Goal: Task Accomplishment & Management: Use online tool/utility

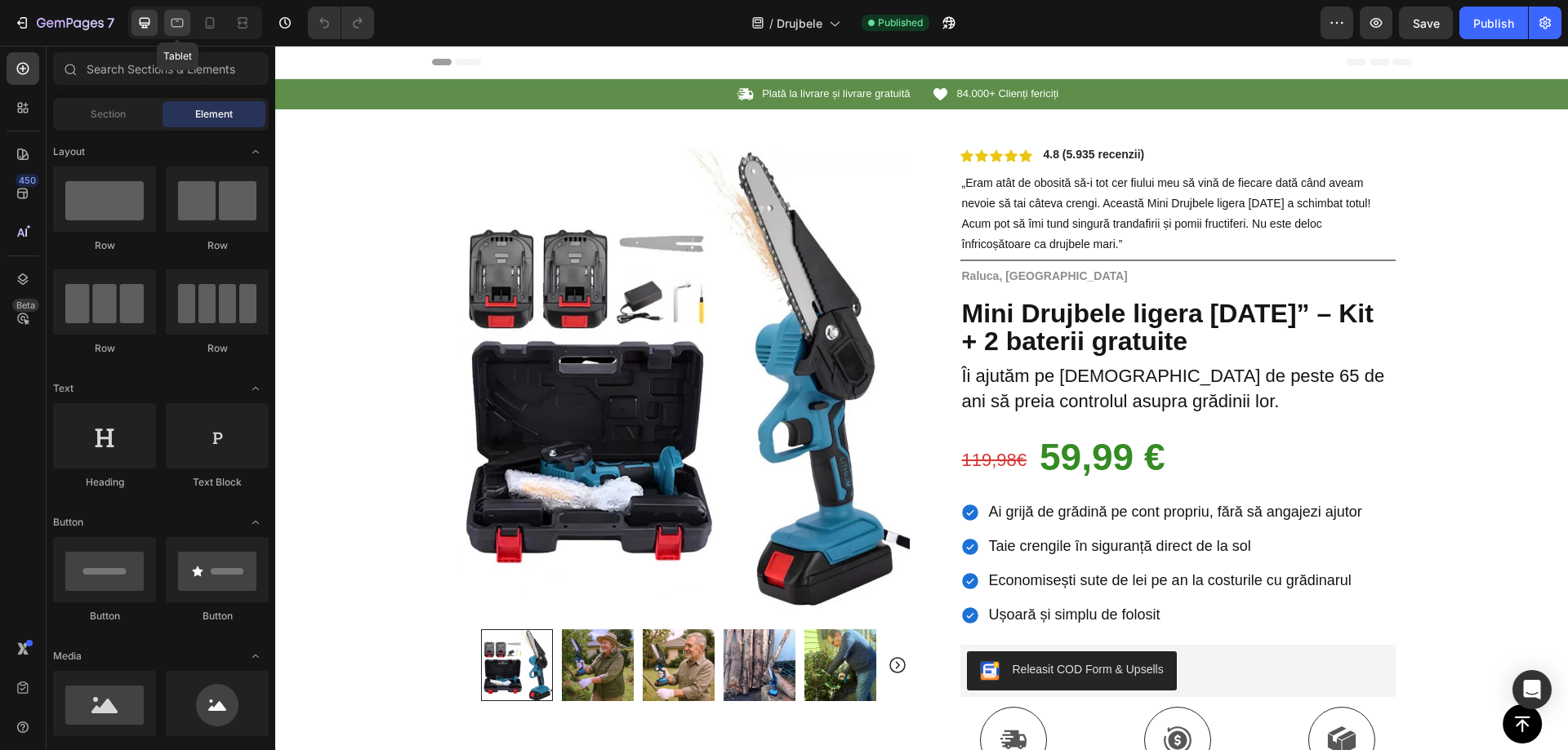
click at [184, 26] on icon at bounding box center [176, 22] width 16 height 16
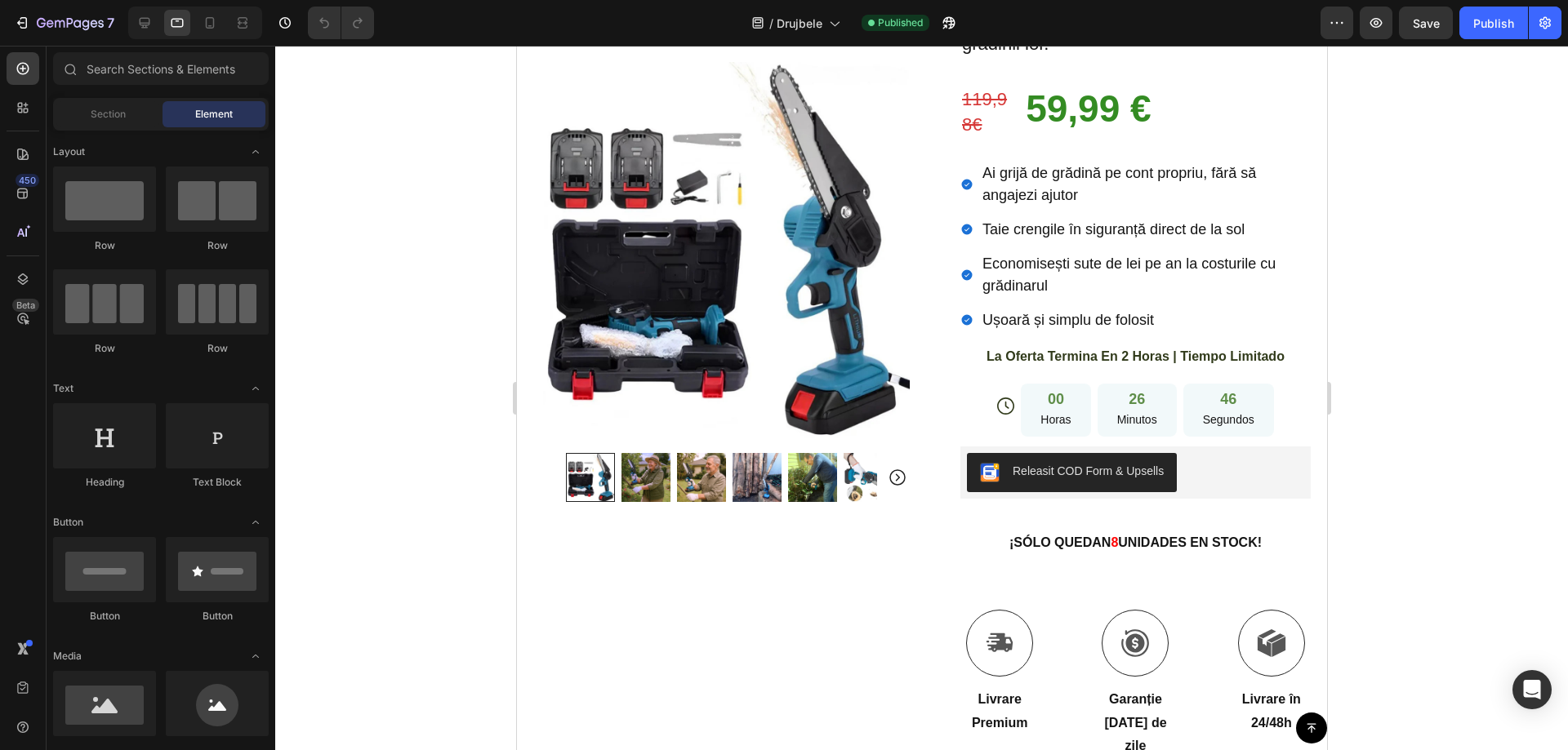
scroll to position [435, 0]
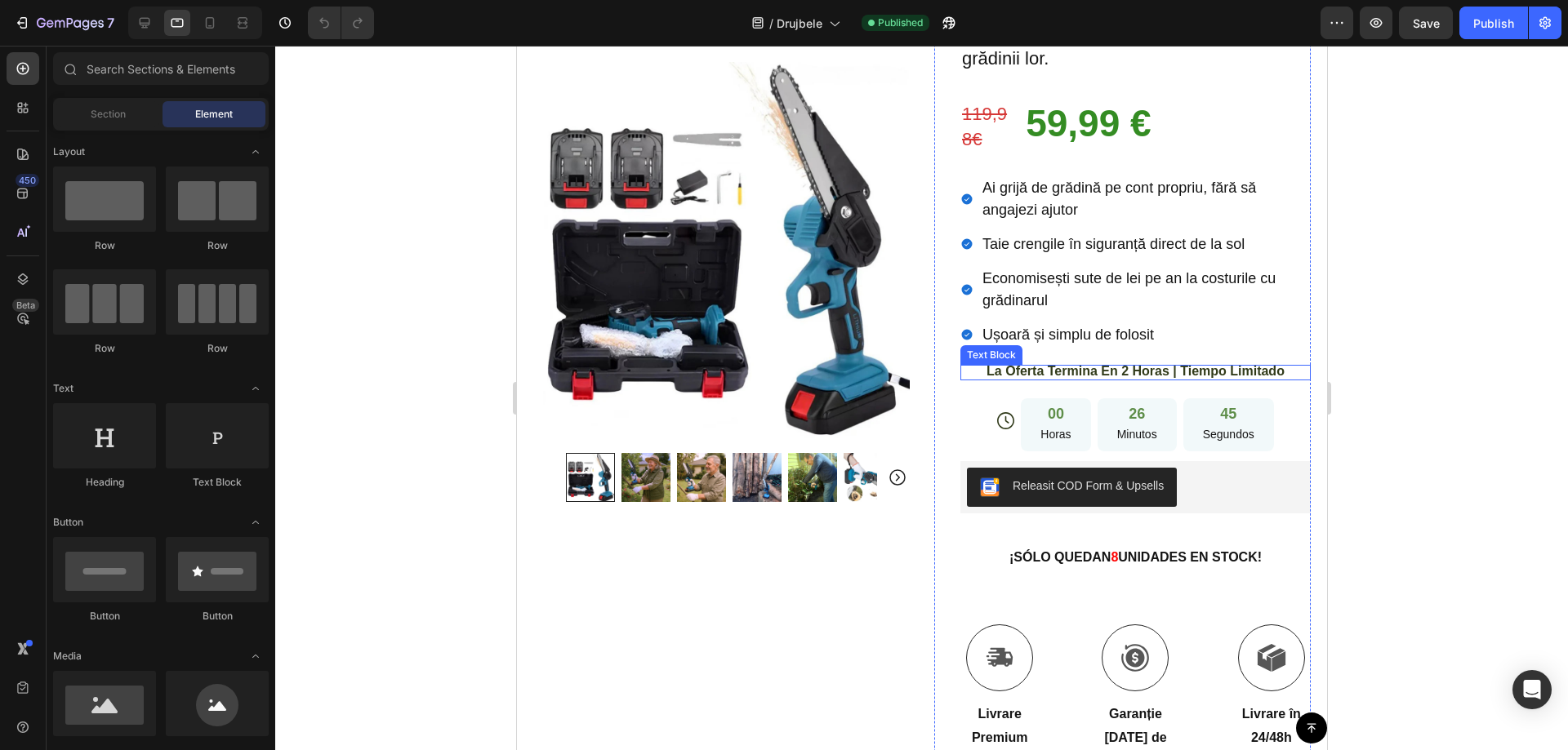
click at [1058, 364] on span "La Oferta Termina En 2 Horas | Tiempo Limitado" at bounding box center [1134, 371] width 298 height 13
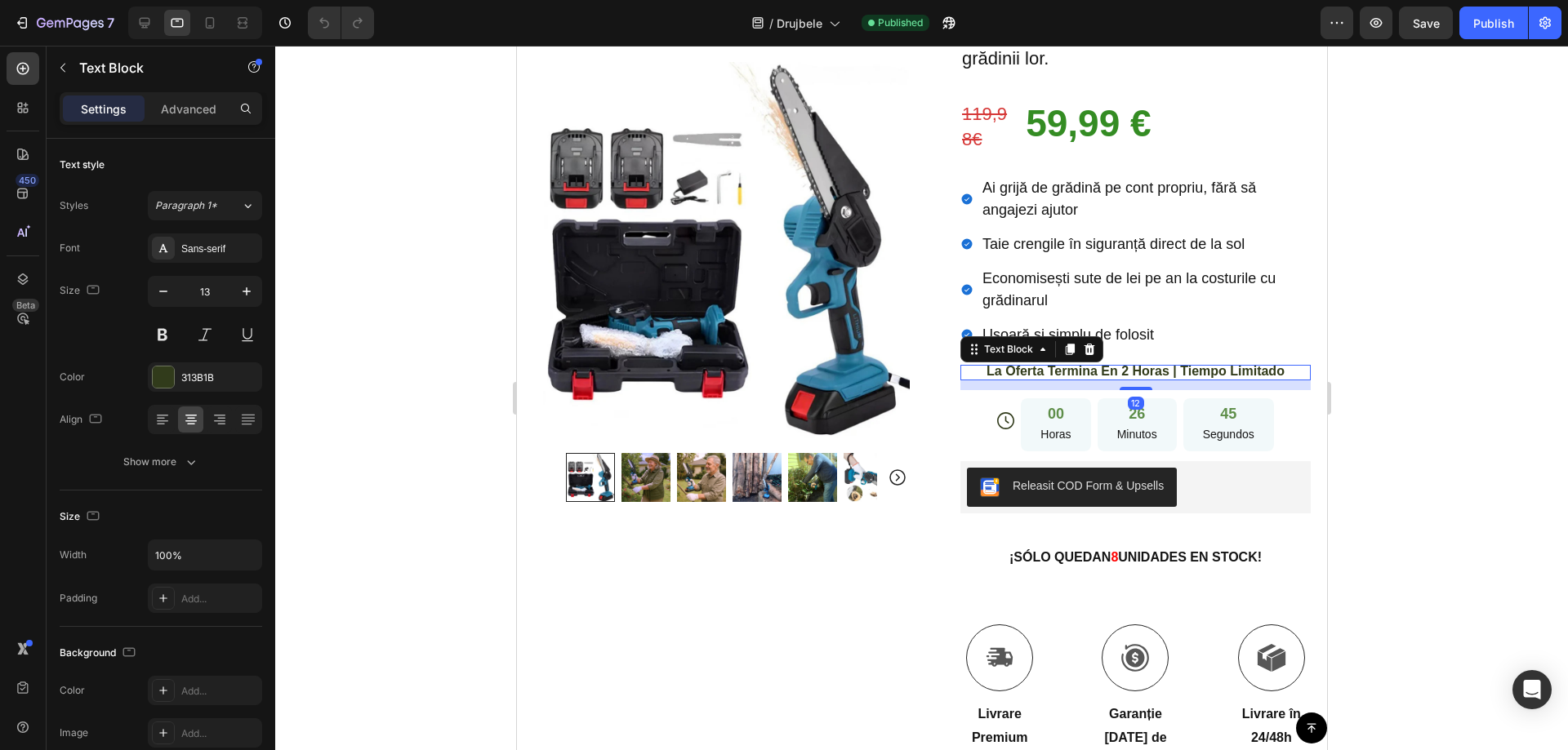
click at [1057, 364] on span "La Oferta Termina En 2 Horas | Tiempo Limitado" at bounding box center [1134, 371] width 298 height 13
click at [1218, 364] on span "La Oferta Termina En 2 Horas | Tiempo Limitado" at bounding box center [1134, 371] width 298 height 13
click at [1177, 364] on span "La Oferta Termina En 2 Horas | Tiempo Limitado" at bounding box center [1134, 371] width 298 height 13
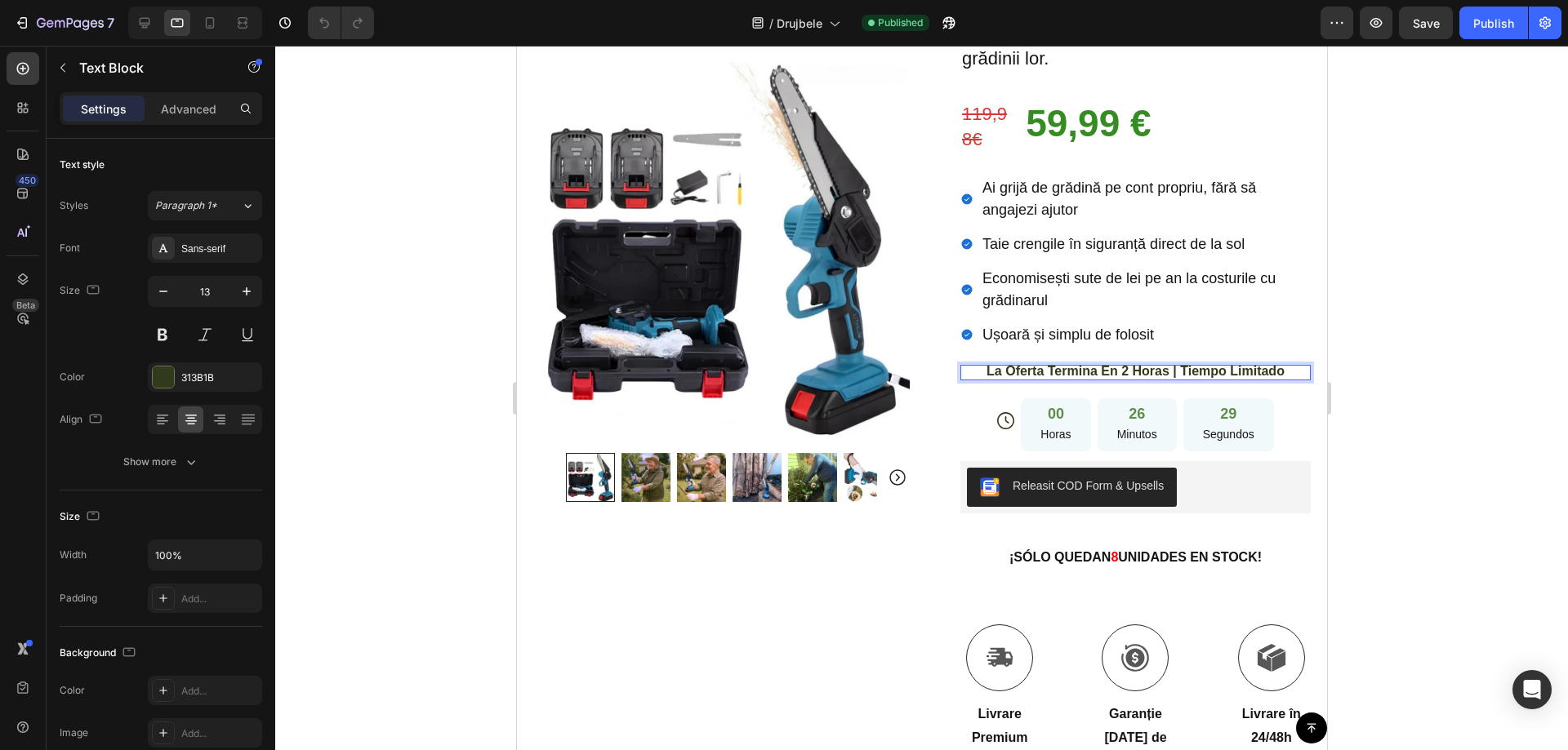
click at [1177, 364] on span "La Oferta Termina En 2 Horas | Tiempo Limitado" at bounding box center [1134, 371] width 298 height 13
click at [1178, 364] on span "La Oferta Termina En 2 Horas | Tiempo Limitado" at bounding box center [1134, 371] width 298 height 13
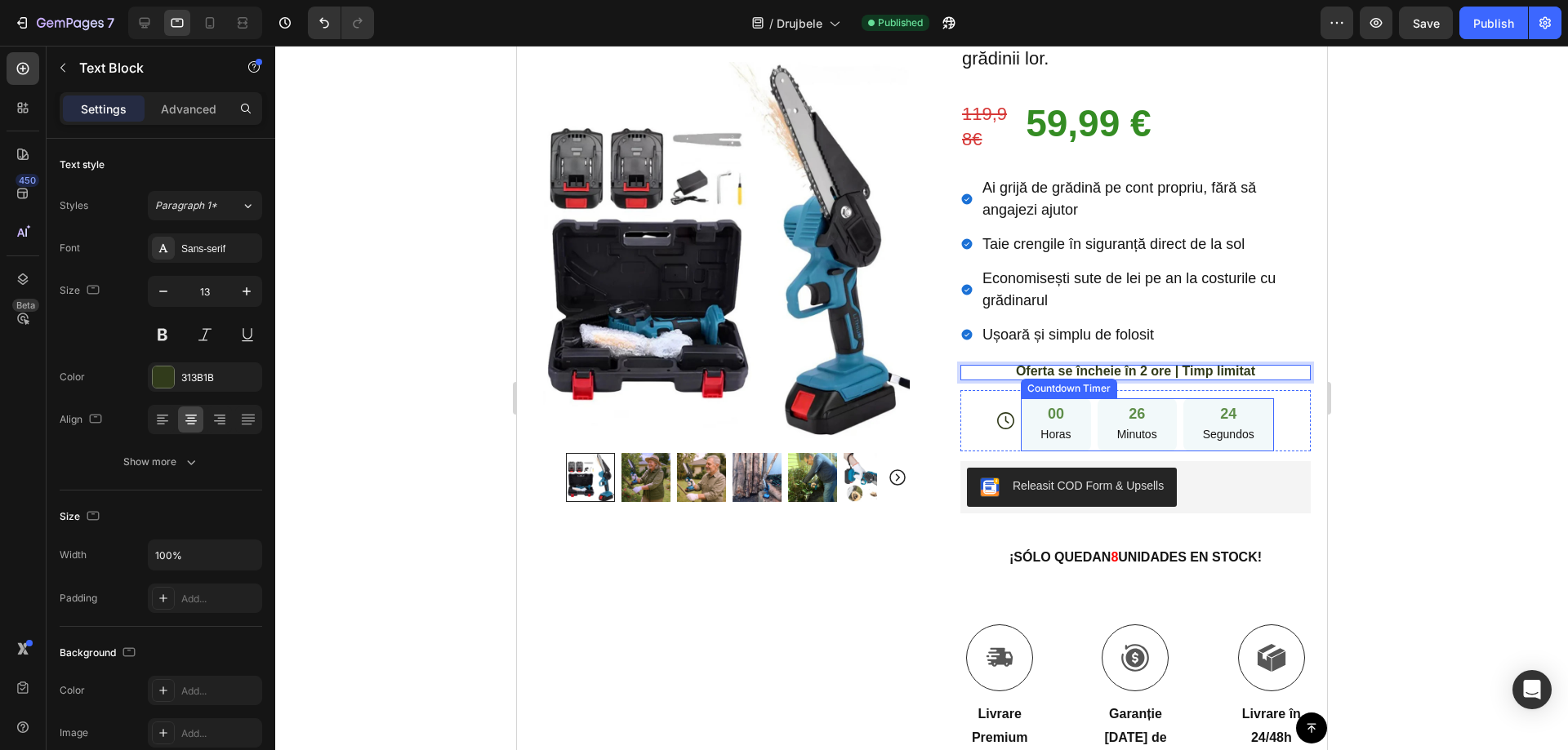
click at [1055, 424] on p "Horas" at bounding box center [1054, 434] width 30 height 20
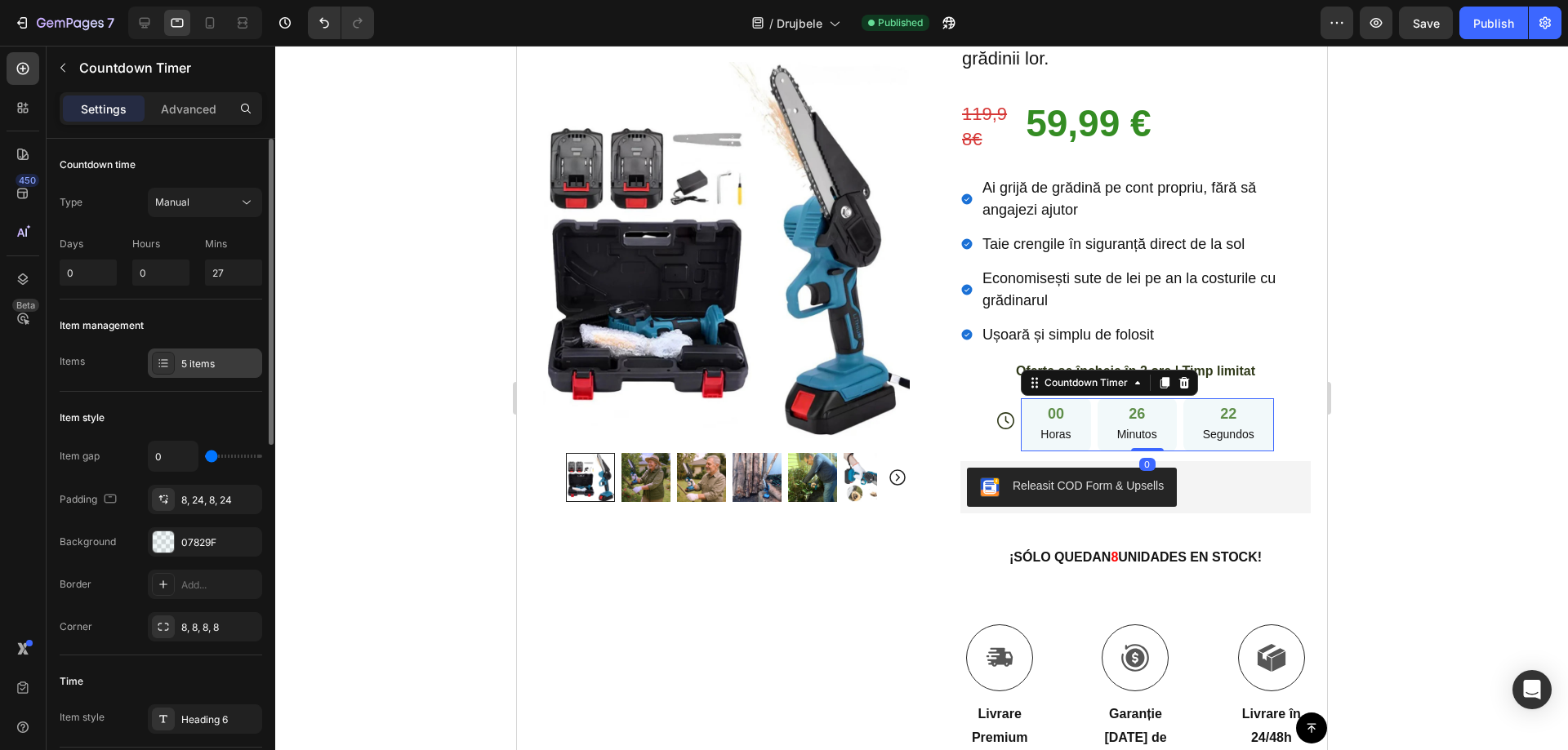
click at [218, 355] on div "5 items" at bounding box center [204, 363] width 115 height 29
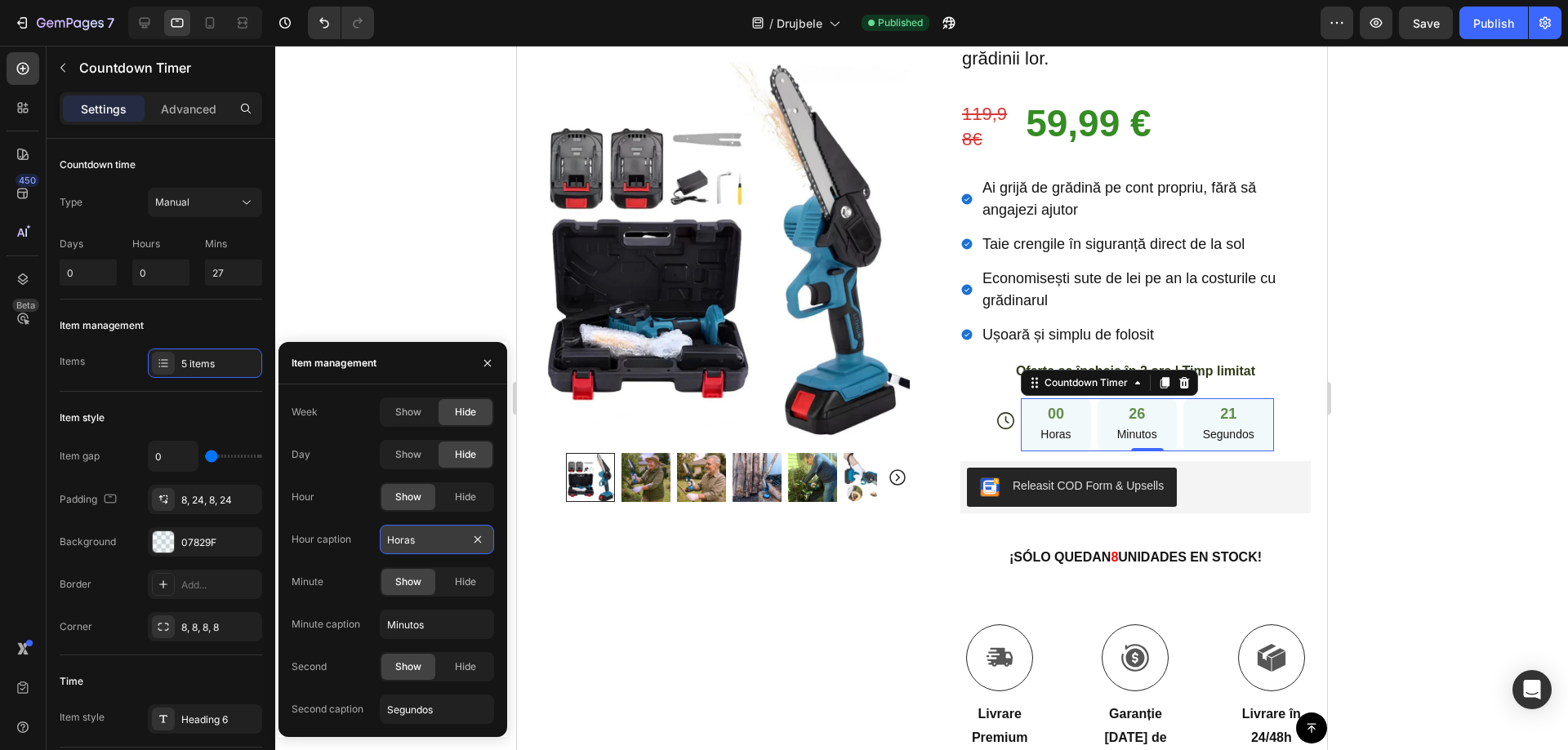
click at [413, 538] on input "Horas" at bounding box center [437, 540] width 115 height 29
click at [413, 542] on input "Horas" at bounding box center [437, 540] width 115 height 29
click at [406, 540] on input "Horas" at bounding box center [437, 540] width 115 height 29
paste input "Ore"
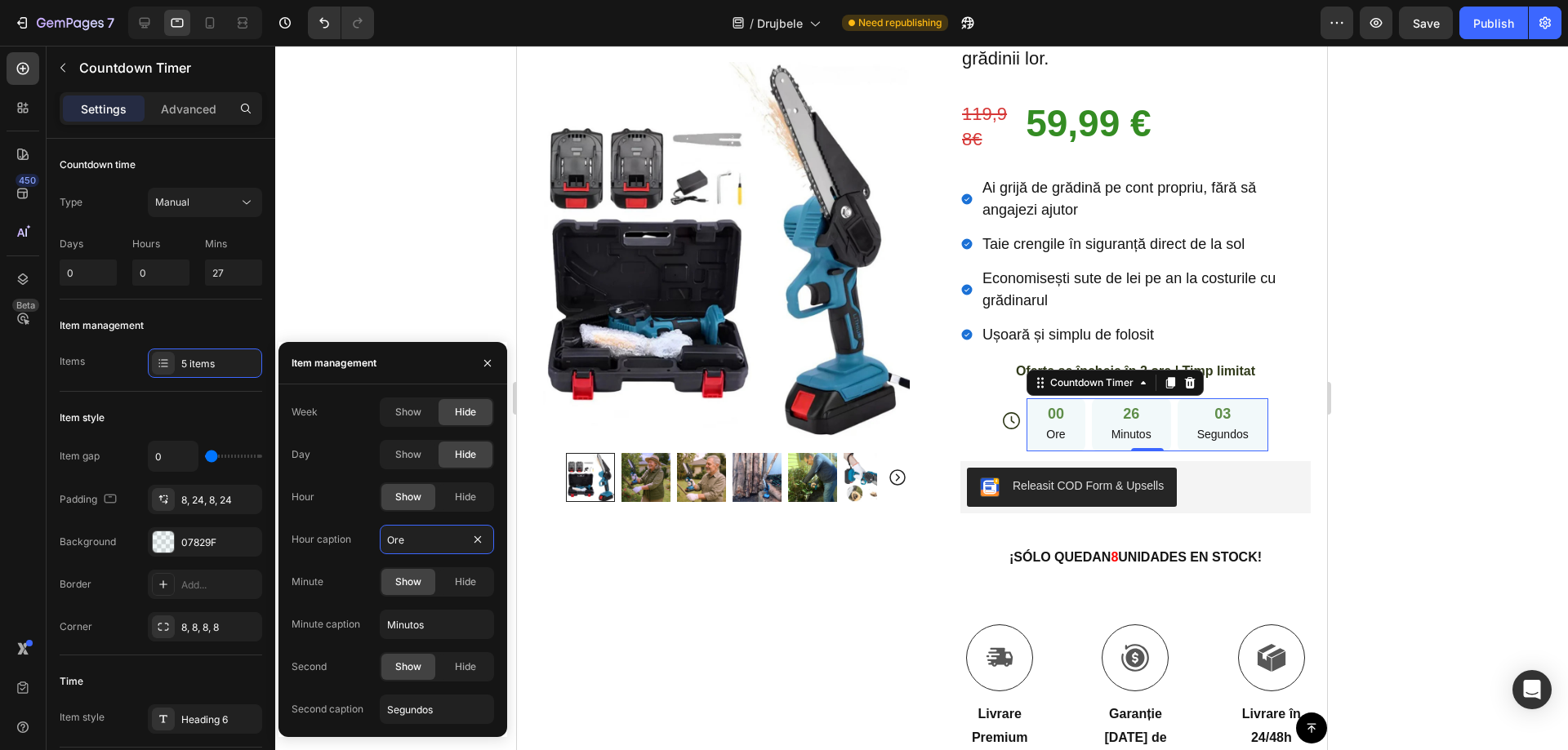
type input "Ore"
click at [1122, 424] on p "Minutos" at bounding box center [1131, 434] width 41 height 20
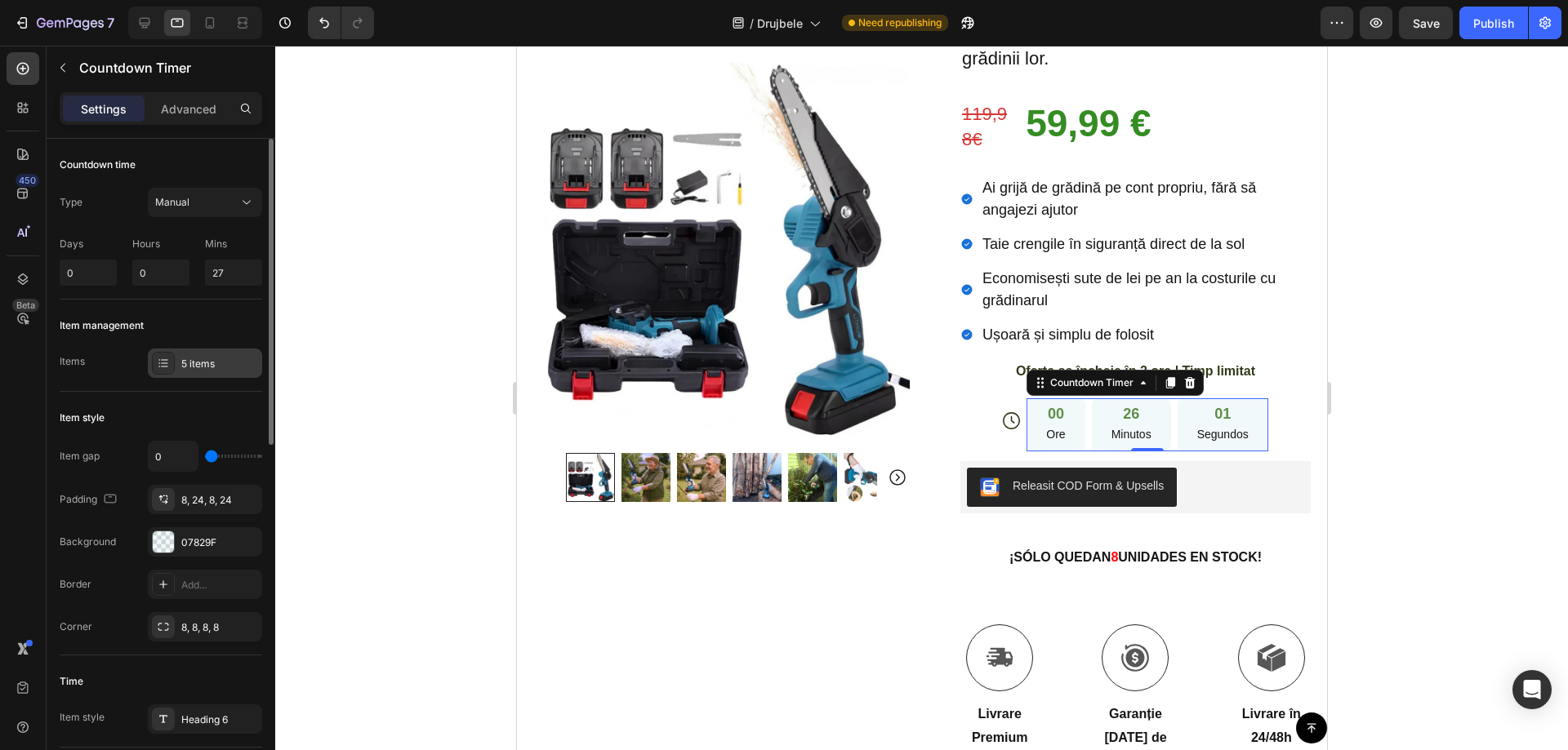
click at [193, 361] on div "5 items" at bounding box center [220, 363] width 77 height 14
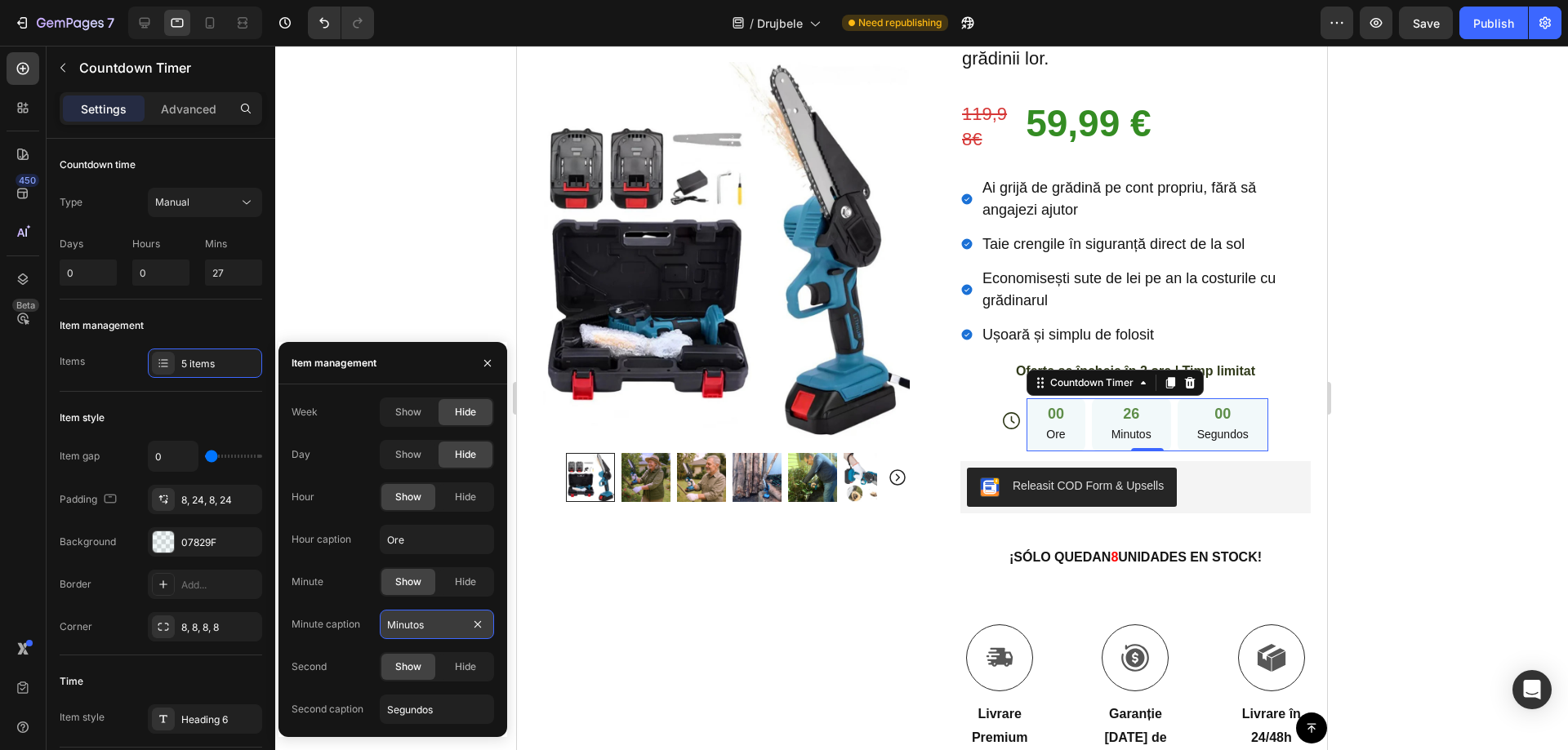
click at [410, 625] on input "Minutos" at bounding box center [437, 625] width 115 height 29
paste input "e"
type input "Minute"
click at [1215, 424] on p "Segundos" at bounding box center [1219, 434] width 51 height 20
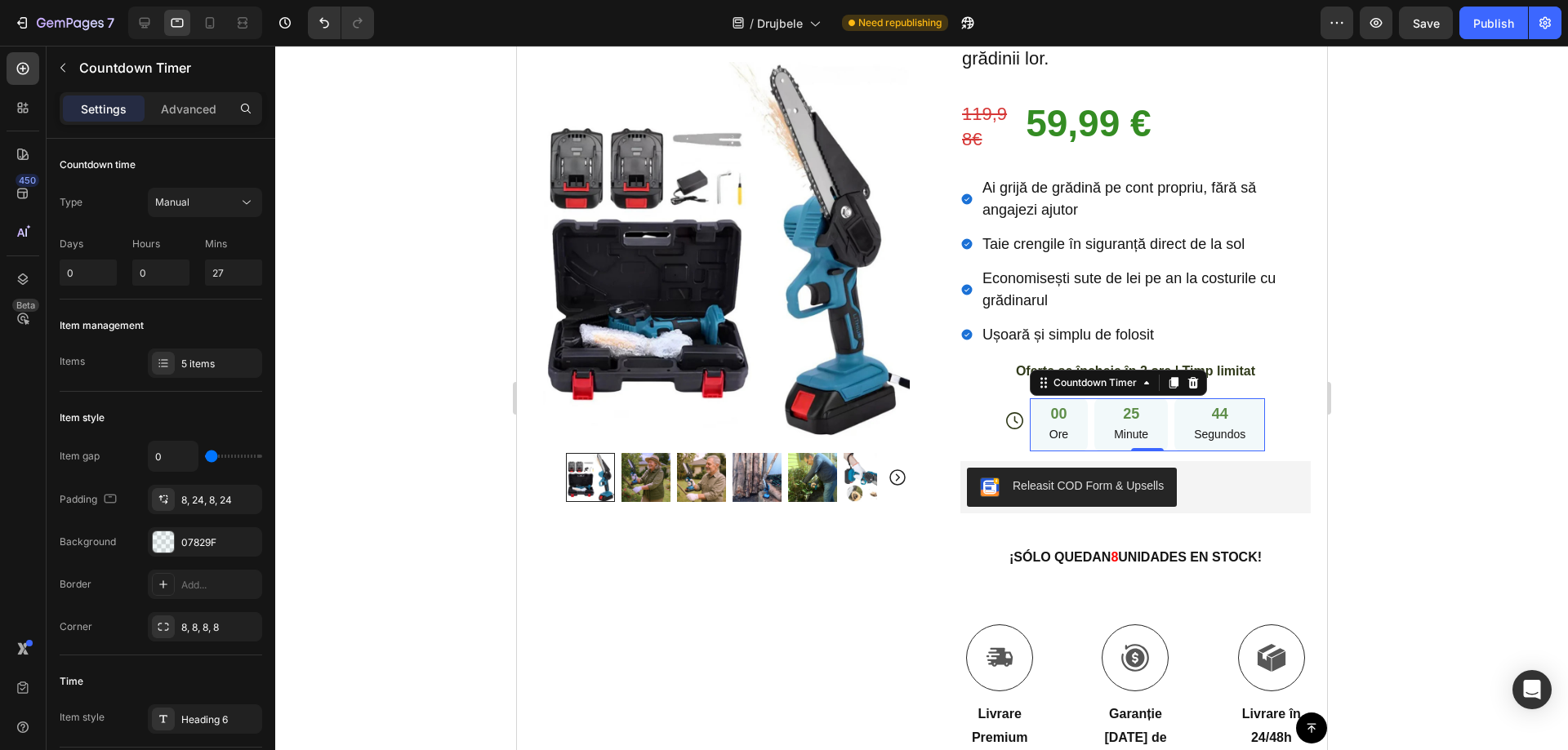
click at [1162, 398] on div "00 Ore 25 Minute 44 Segundos" at bounding box center [1147, 424] width 235 height 53
click at [217, 372] on div "5 items" at bounding box center [204, 363] width 115 height 29
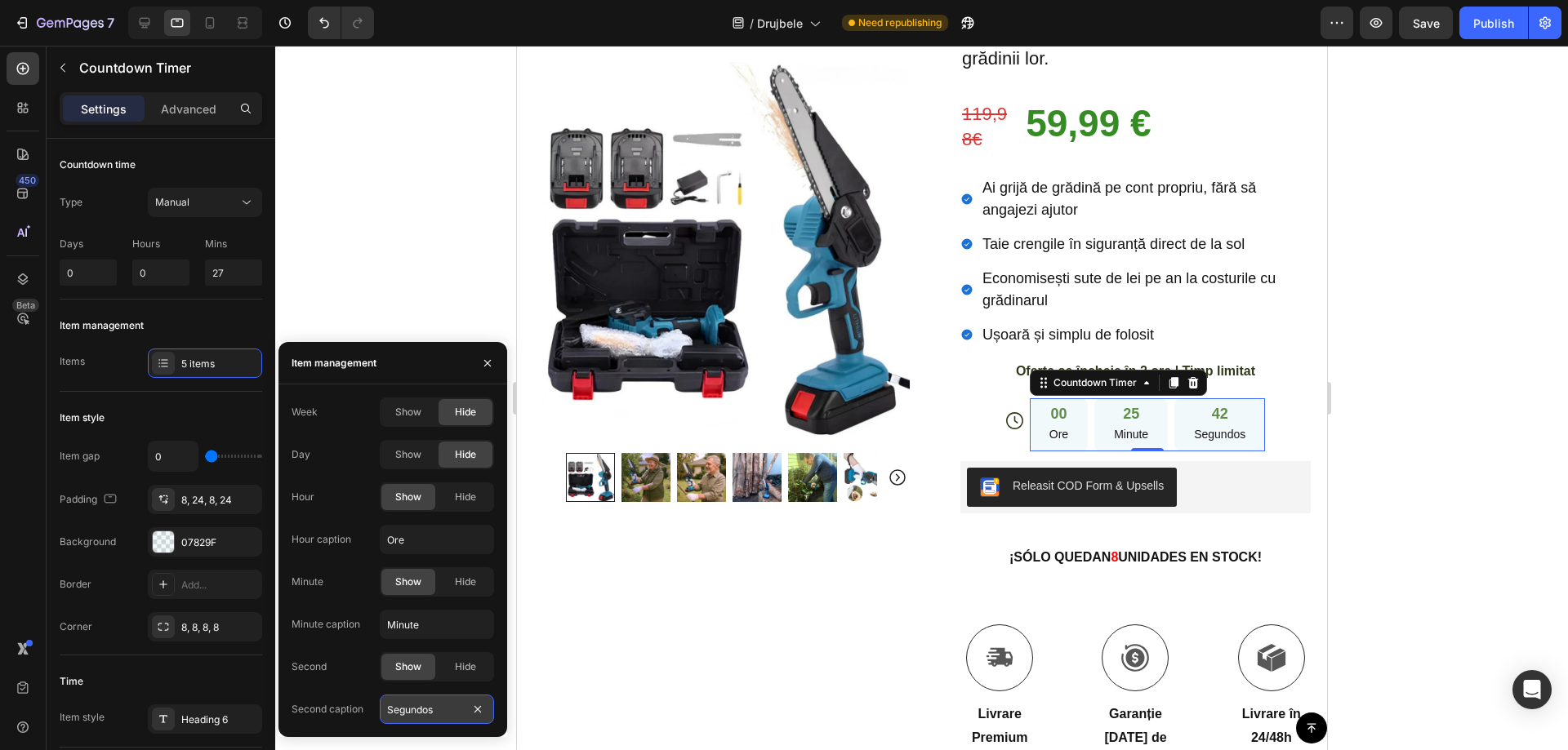
click at [416, 713] on input "Segundos" at bounding box center [437, 710] width 115 height 29
paste input "cunde"
type input "Secunde"
click at [1433, 315] on div at bounding box center [921, 397] width 1293 height 705
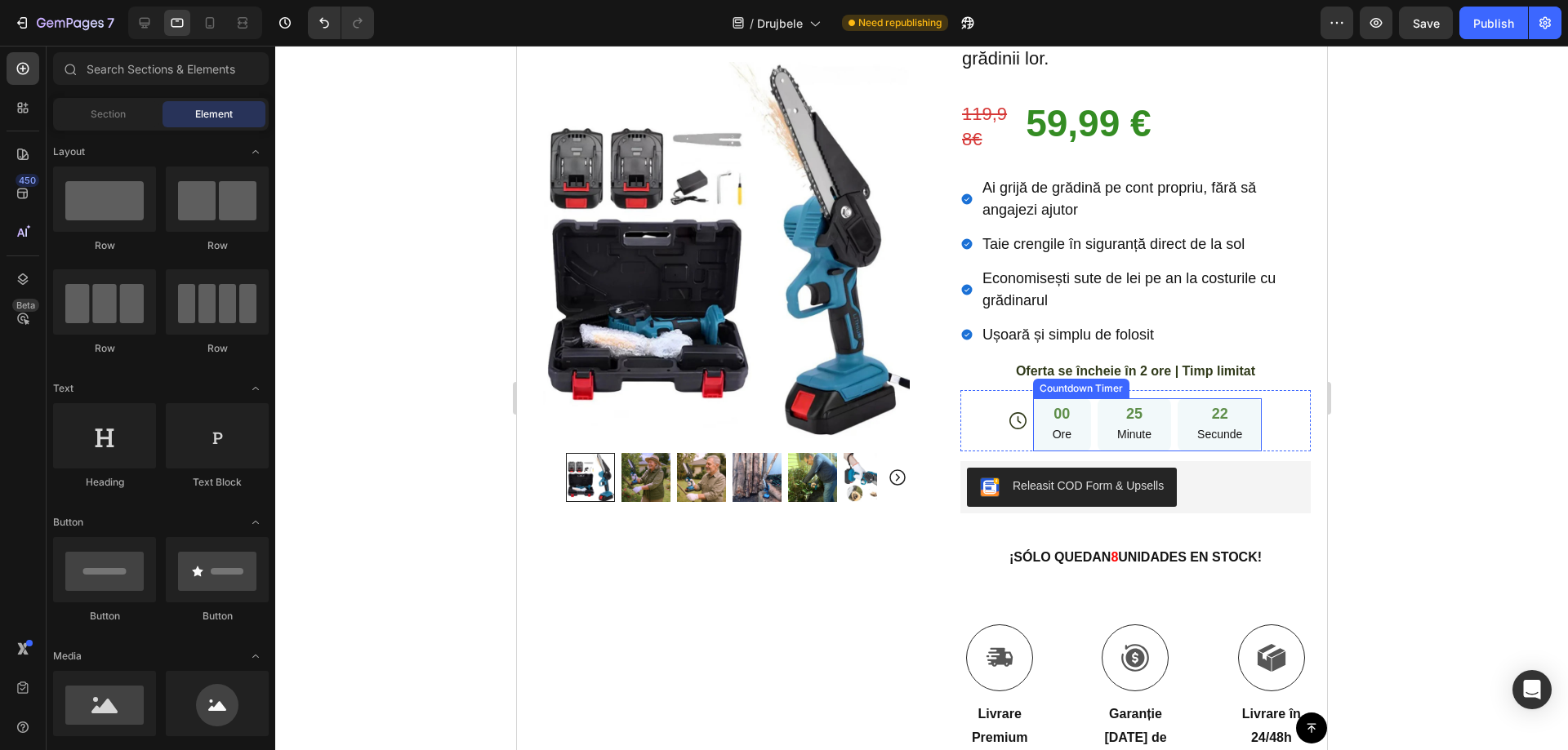
drag, startPoint x: 826, startPoint y: 188, endPoint x: 1162, endPoint y: 350, distance: 373.0
click at [1162, 398] on div "00 Ore 25 Minute 22 Secunde" at bounding box center [1148, 424] width 230 height 53
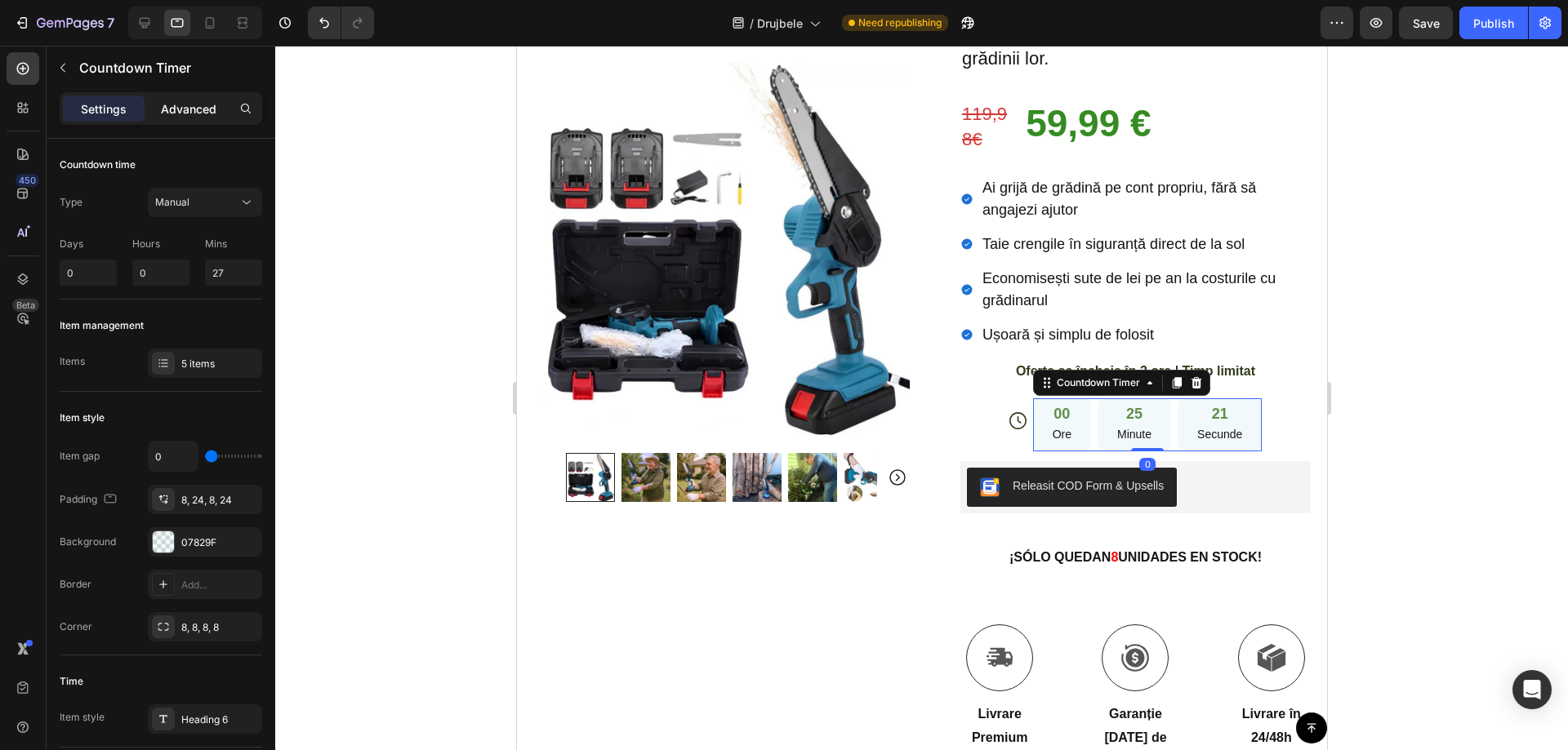
click at [203, 106] on p "Advanced" at bounding box center [189, 109] width 56 height 17
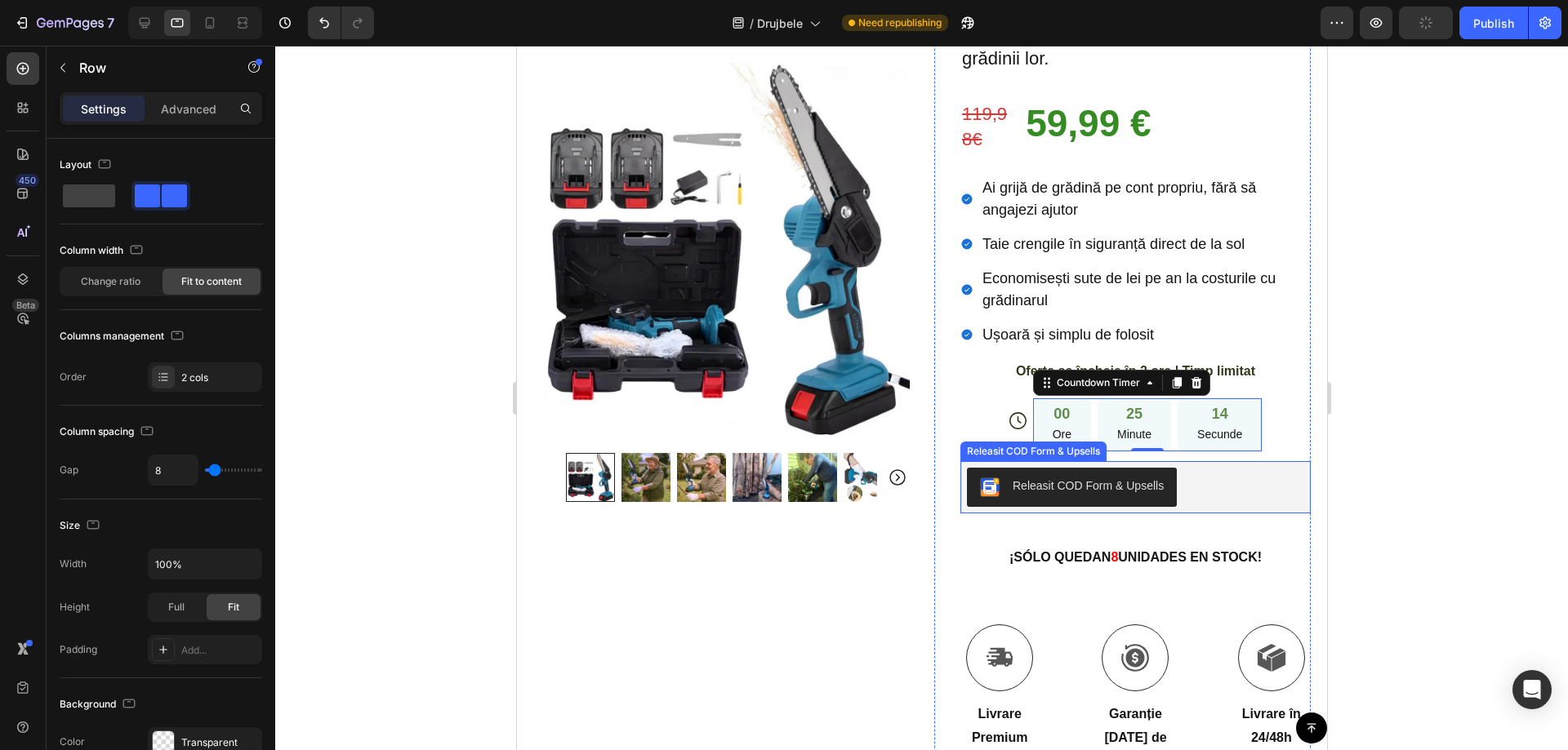
click at [977, 390] on div "Icon 00 Ore 25 Minute 14 Secunde Countdown Timer 0 Row" at bounding box center [1134, 421] width 350 height 62
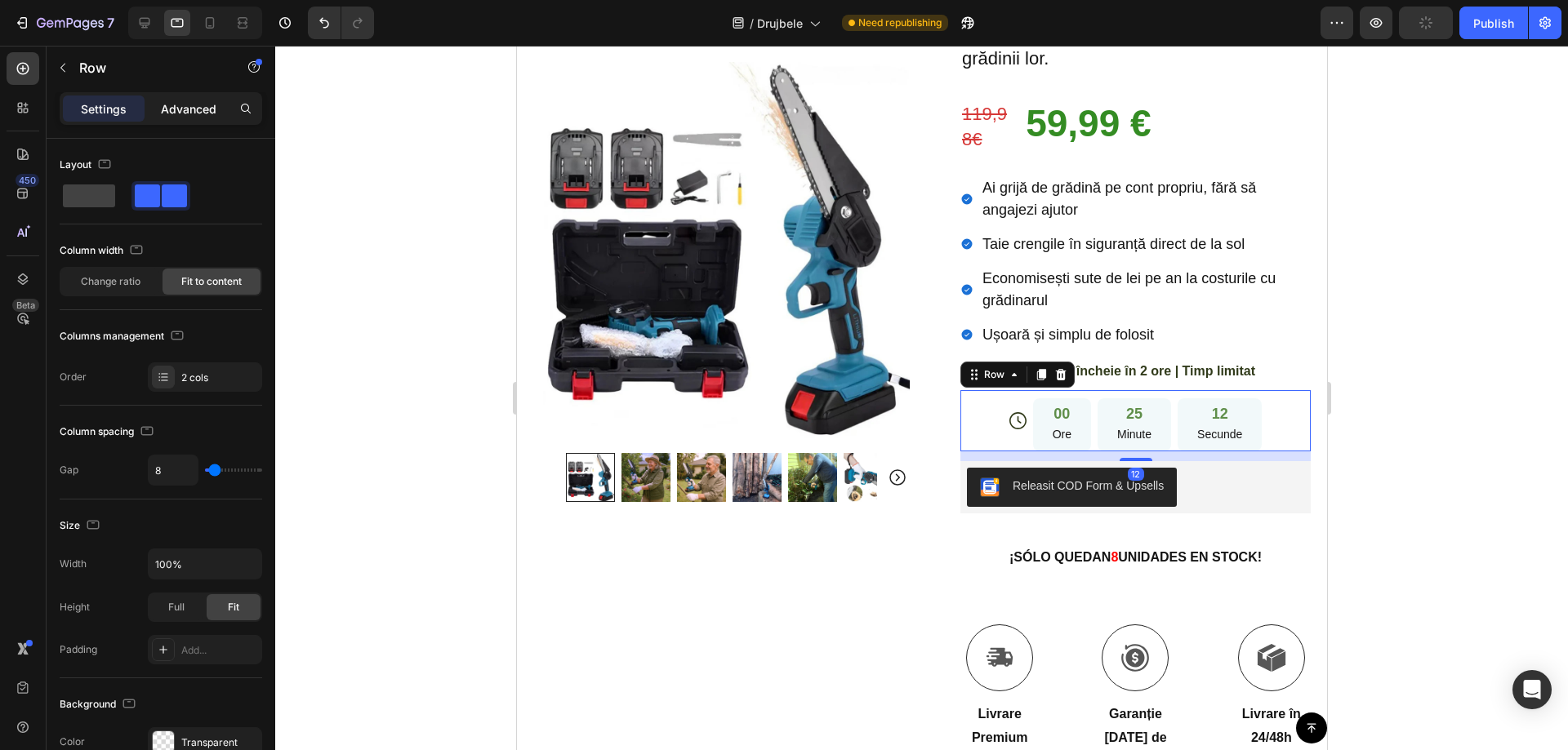
click at [194, 104] on p "Advanced" at bounding box center [189, 109] width 56 height 17
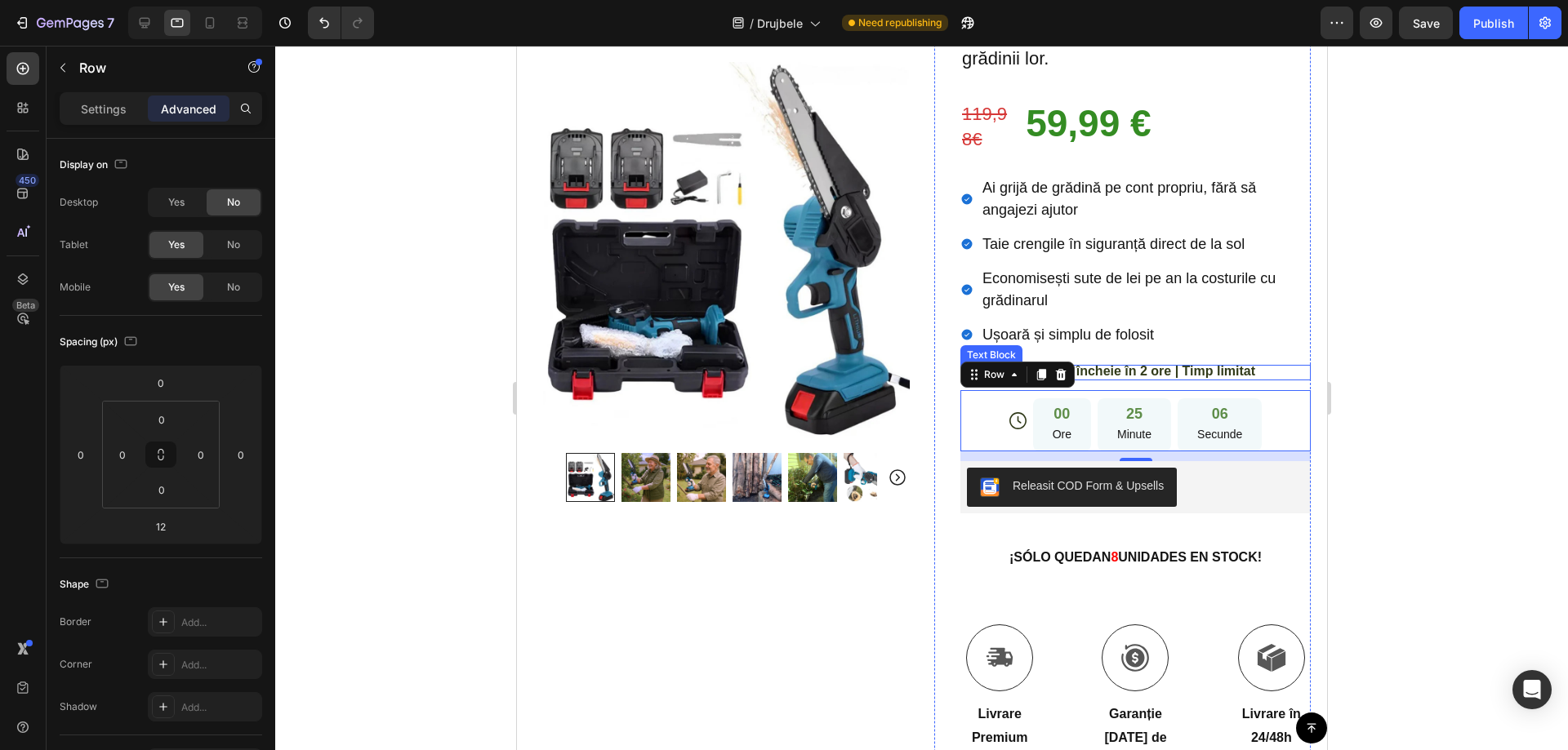
click at [1180, 364] on span "Oferta se încheie în 2 ore | Timp limitat" at bounding box center [1135, 371] width 239 height 13
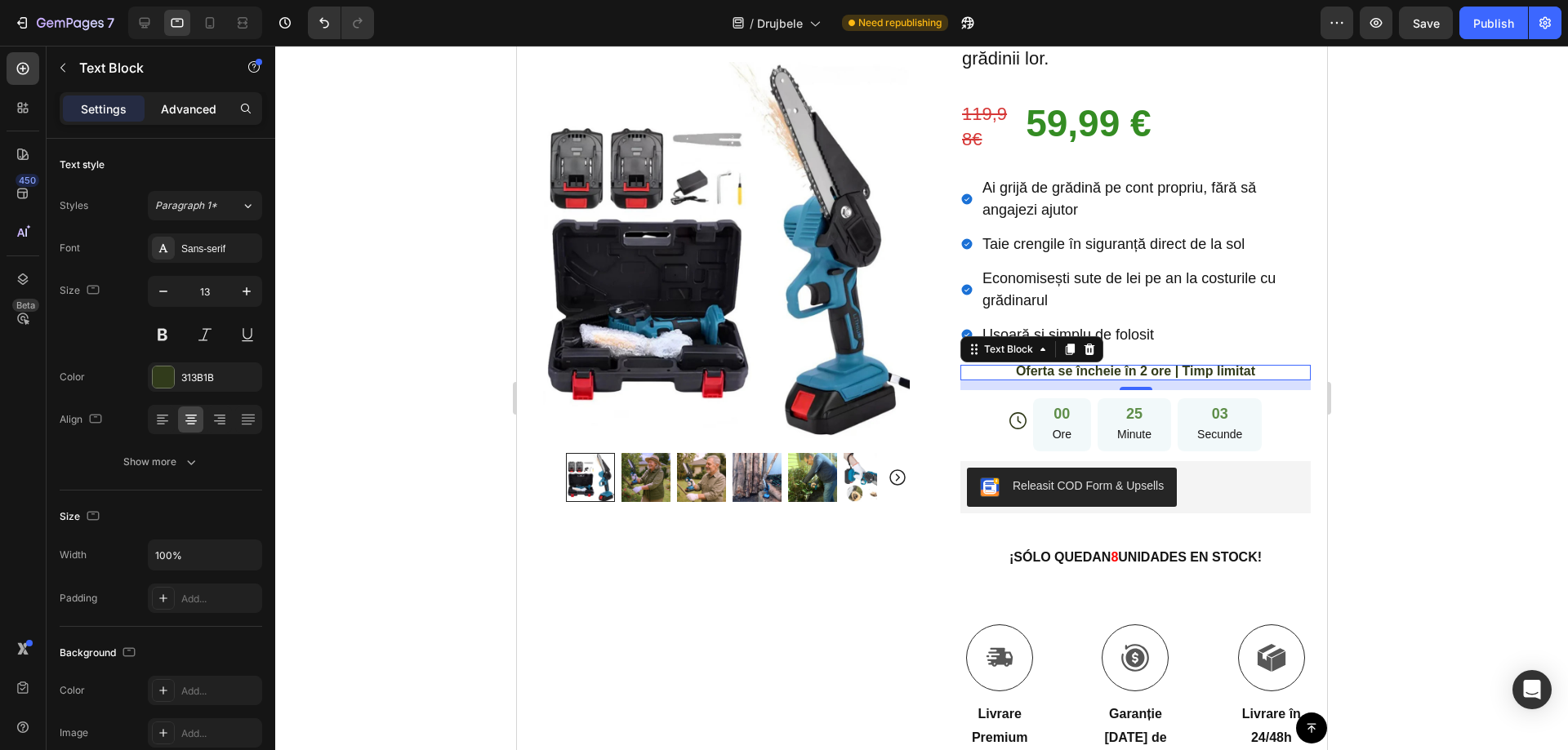
click at [190, 115] on p "Advanced" at bounding box center [189, 109] width 56 height 17
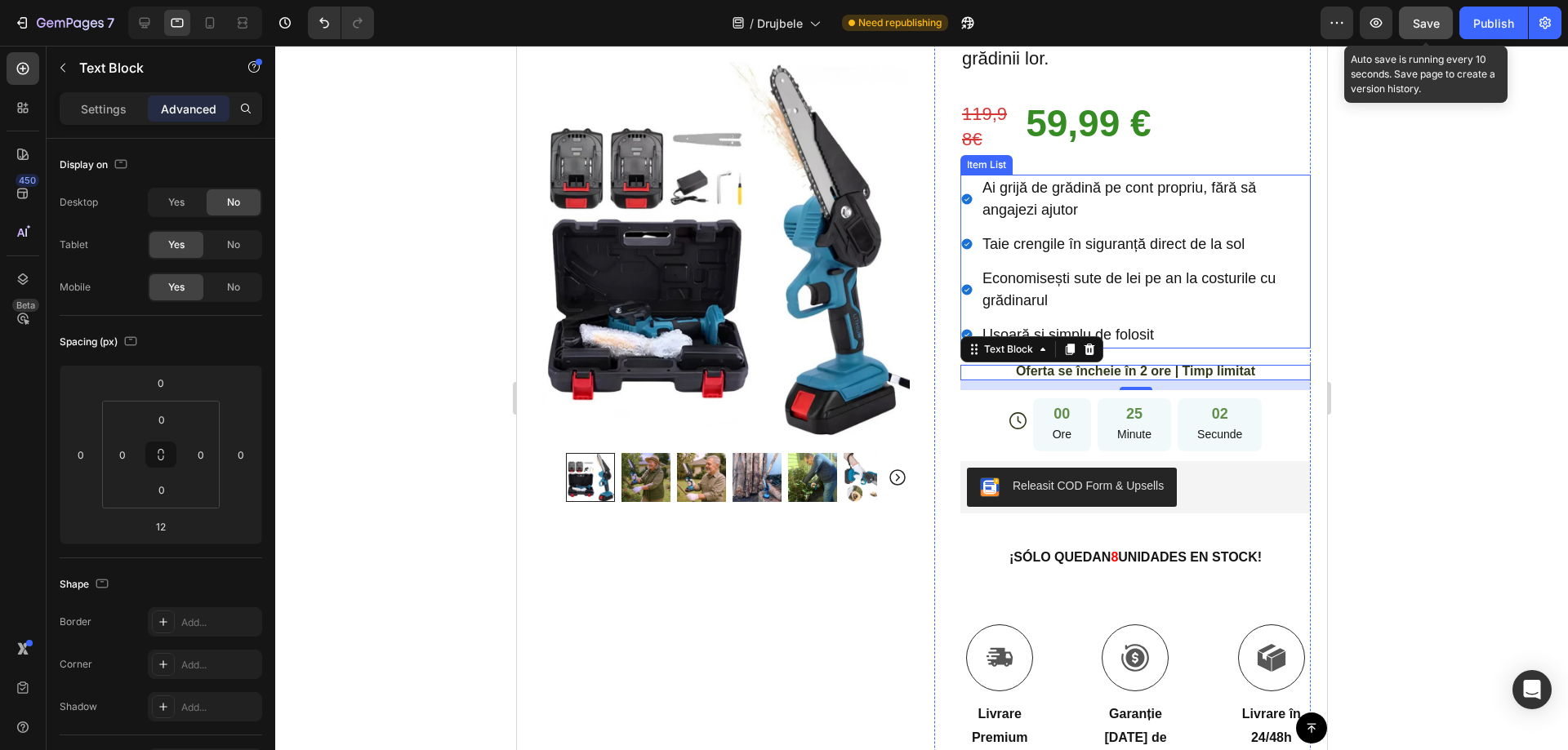
click at [1425, 30] on div "Save" at bounding box center [1426, 23] width 27 height 17
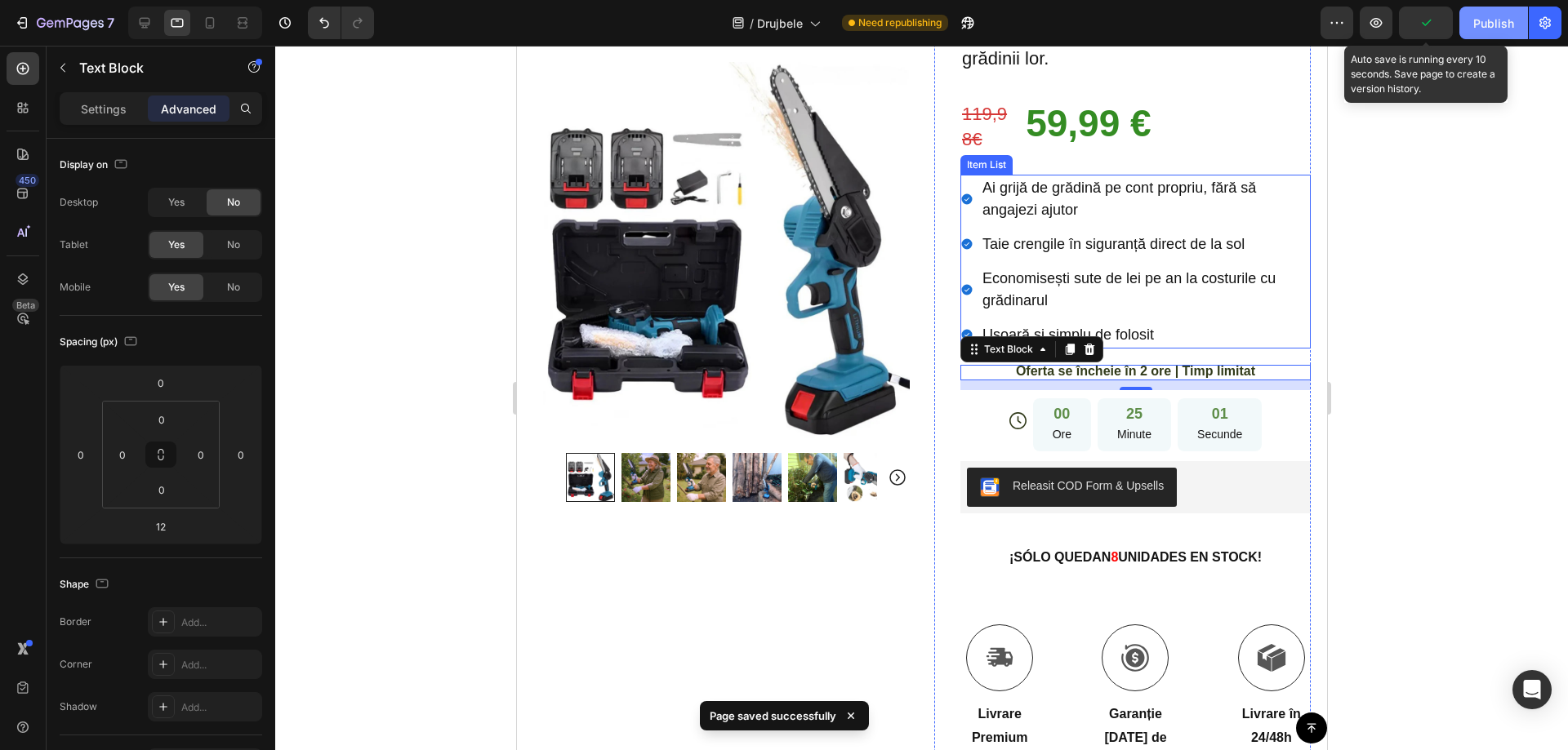
click at [1488, 14] on div "Publish" at bounding box center [1494, 23] width 41 height 17
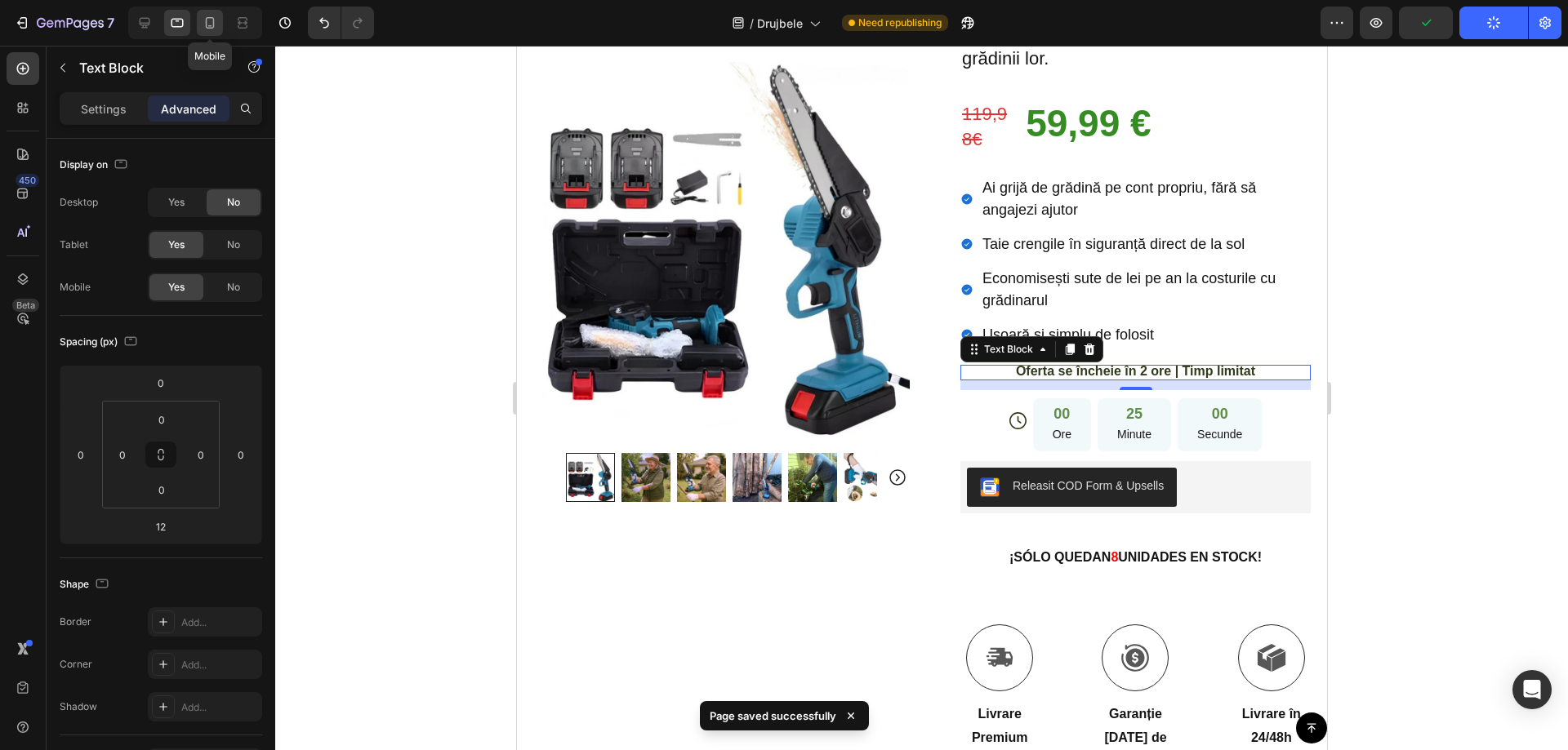
click at [212, 18] on icon at bounding box center [209, 22] width 16 height 16
type input "0"
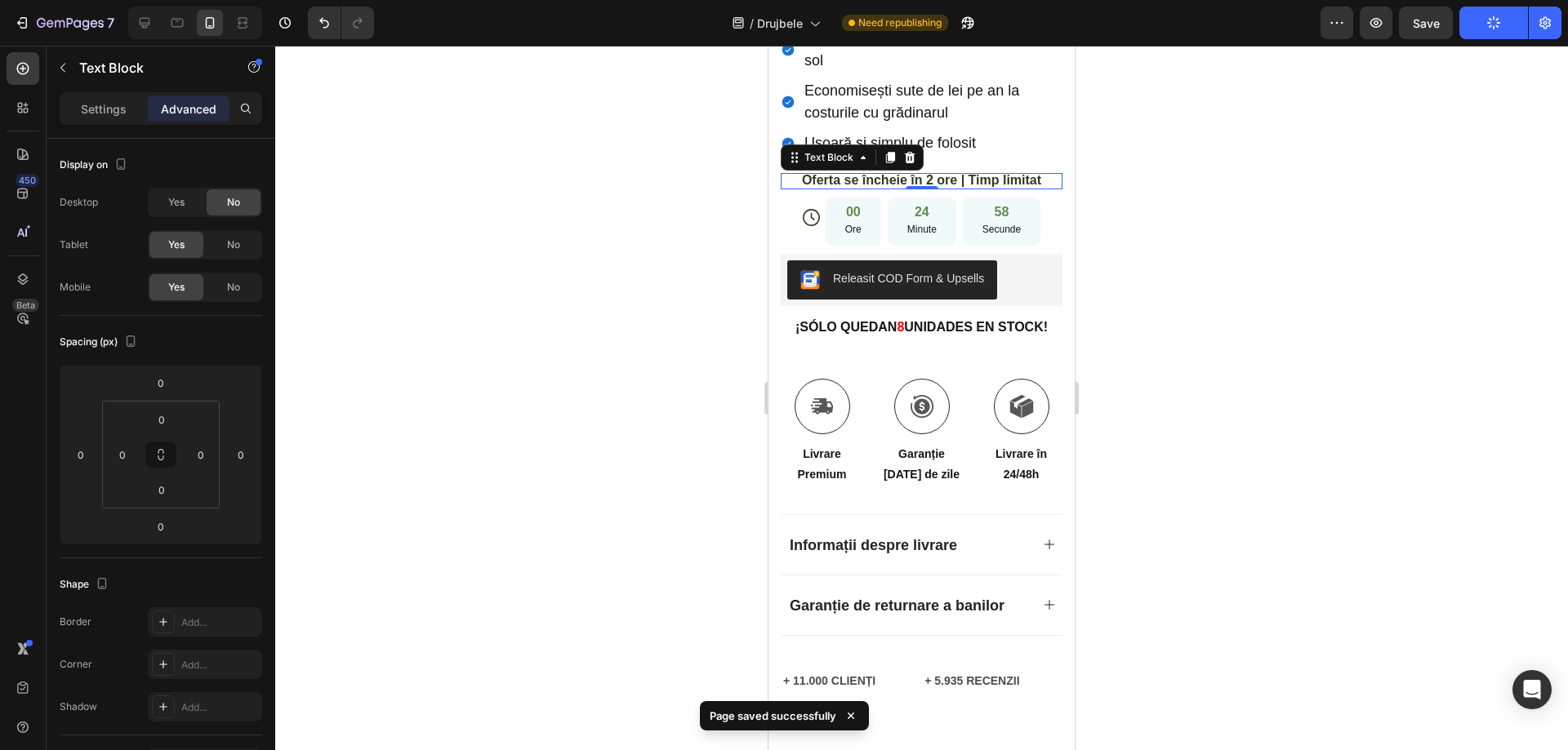
scroll to position [1012, 0]
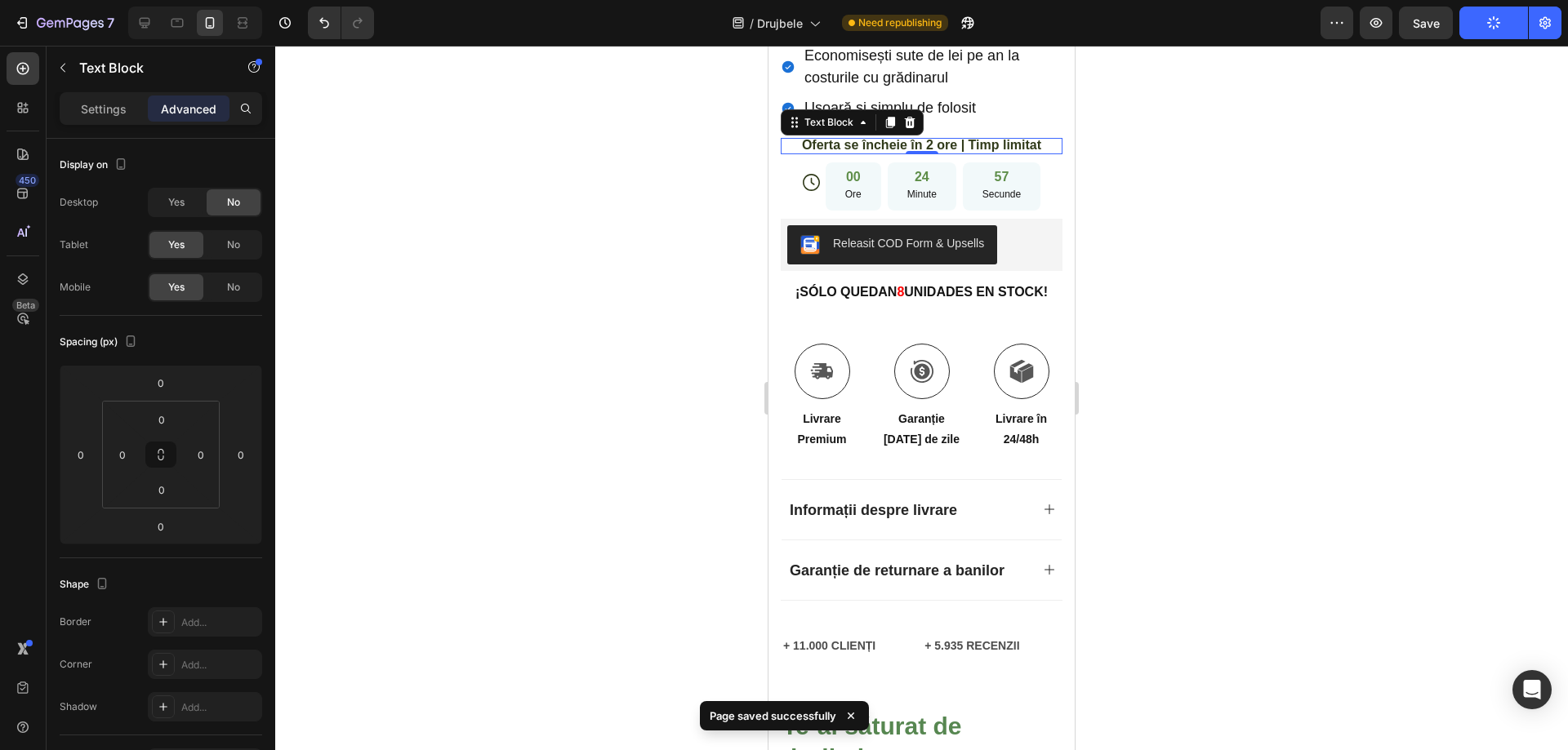
click at [1195, 355] on div at bounding box center [921, 397] width 1293 height 705
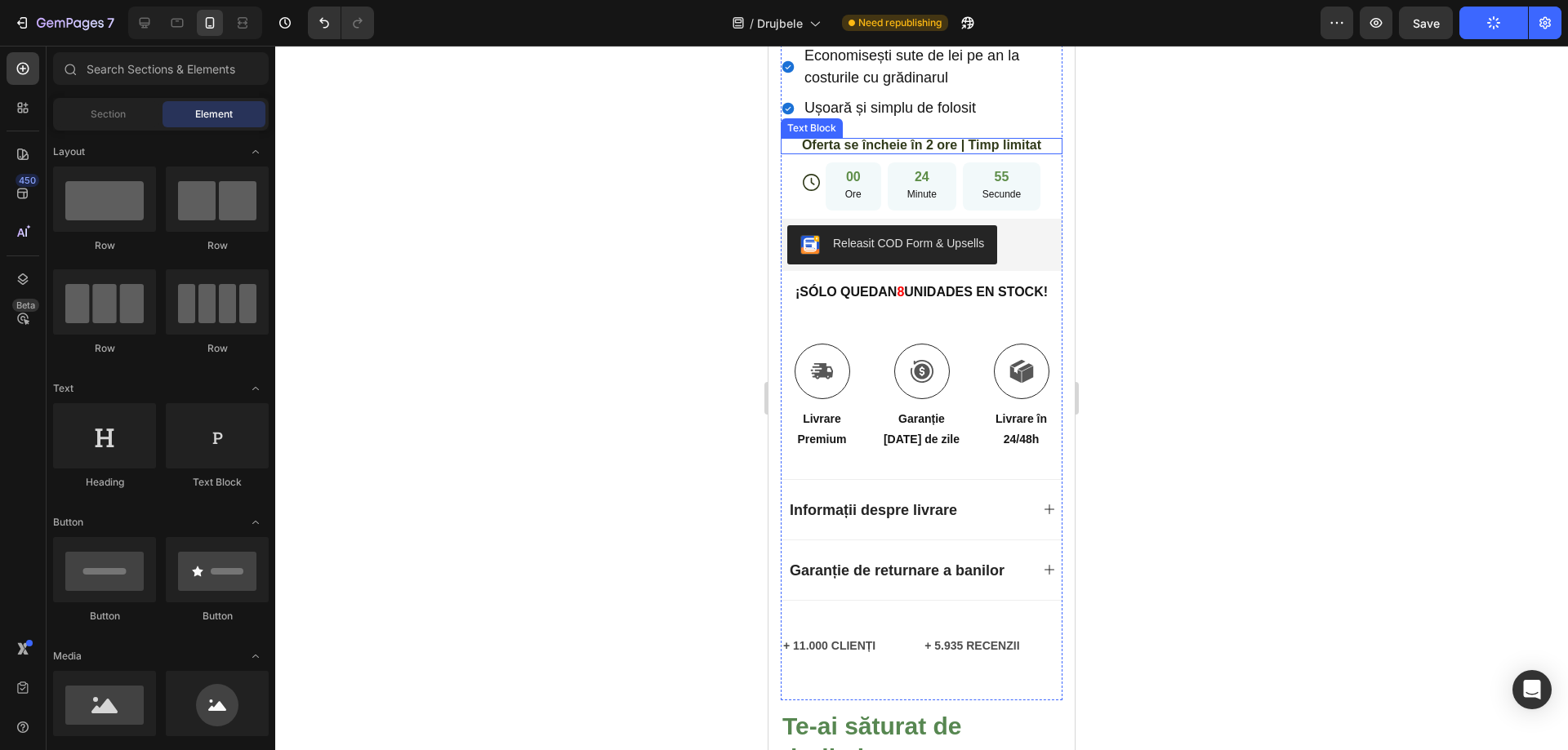
click at [922, 138] on span "Oferta se încheie în 2 ore | Timp limitat" at bounding box center [922, 145] width 239 height 13
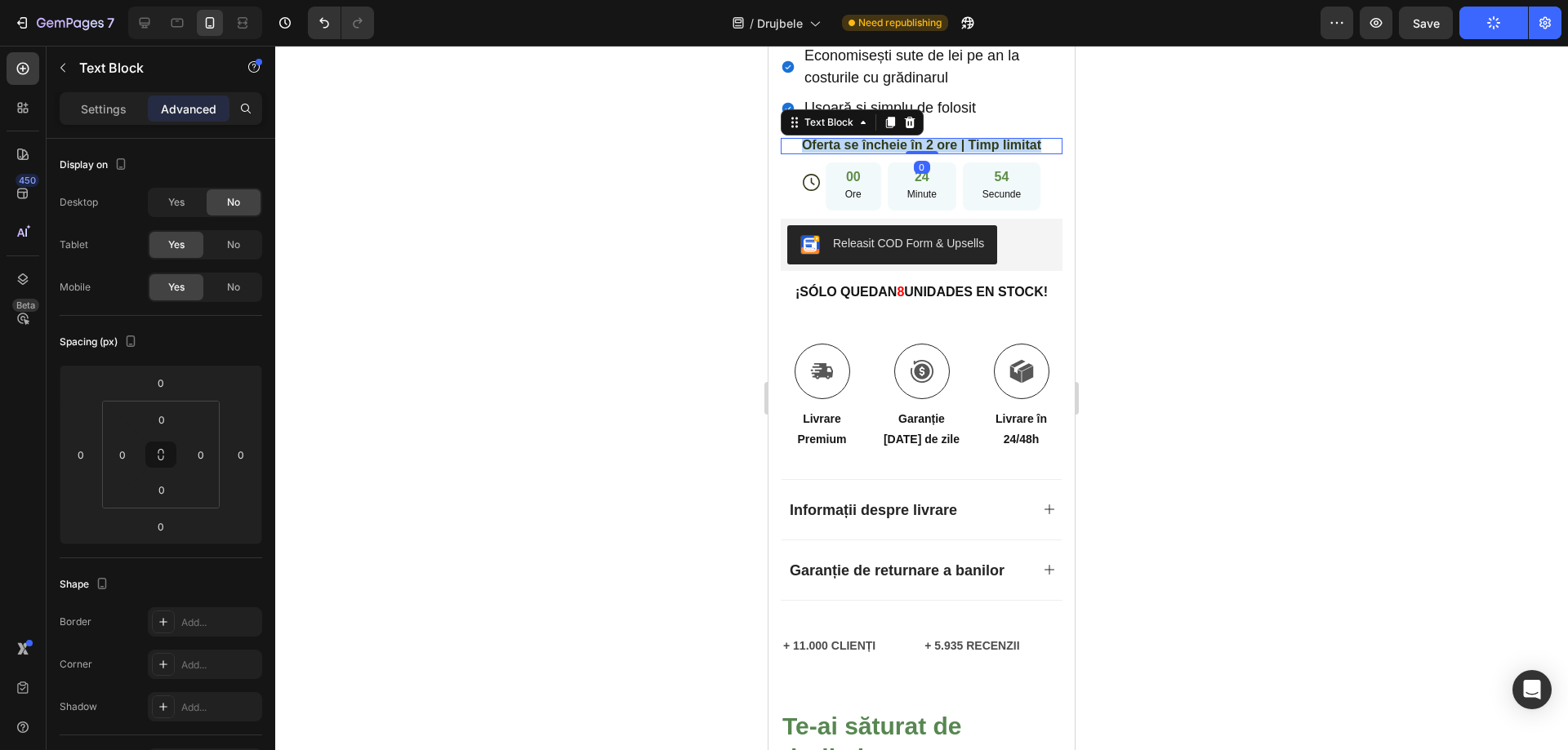
click at [922, 138] on span "Oferta se încheie în 2 ore | Timp limitat" at bounding box center [922, 145] width 239 height 13
click at [1201, 320] on div at bounding box center [921, 397] width 1293 height 705
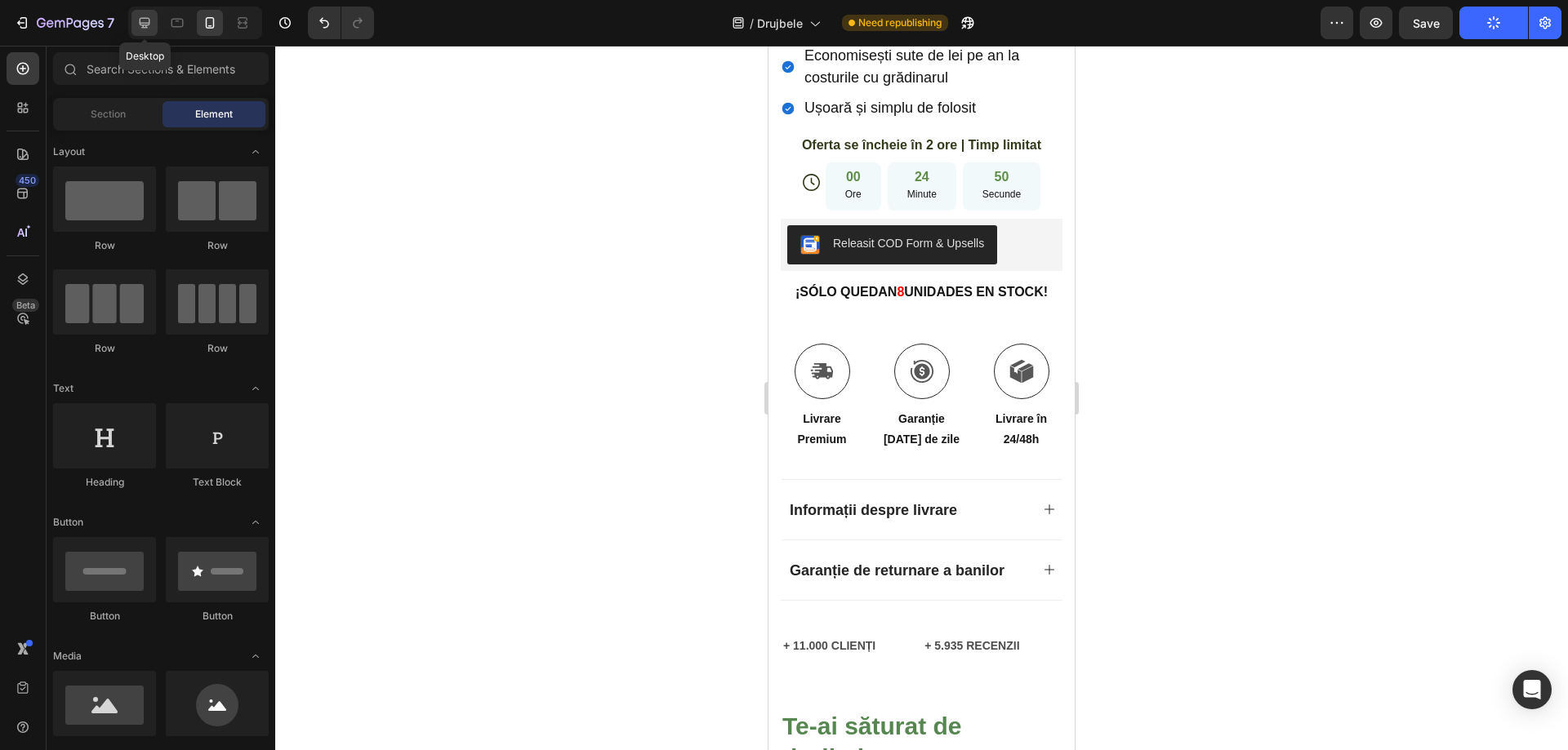
click at [142, 25] on icon at bounding box center [144, 22] width 16 height 16
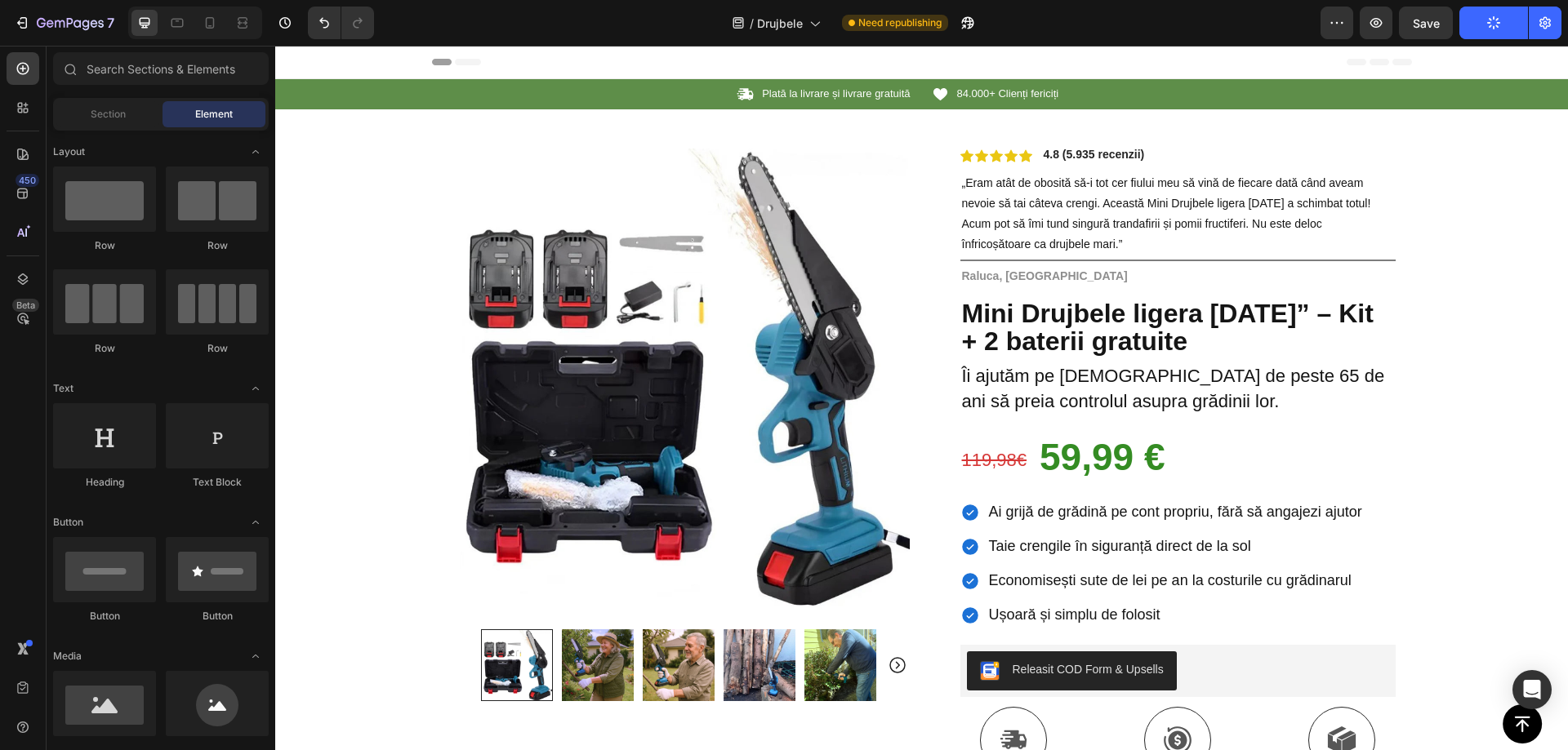
scroll to position [66, 0]
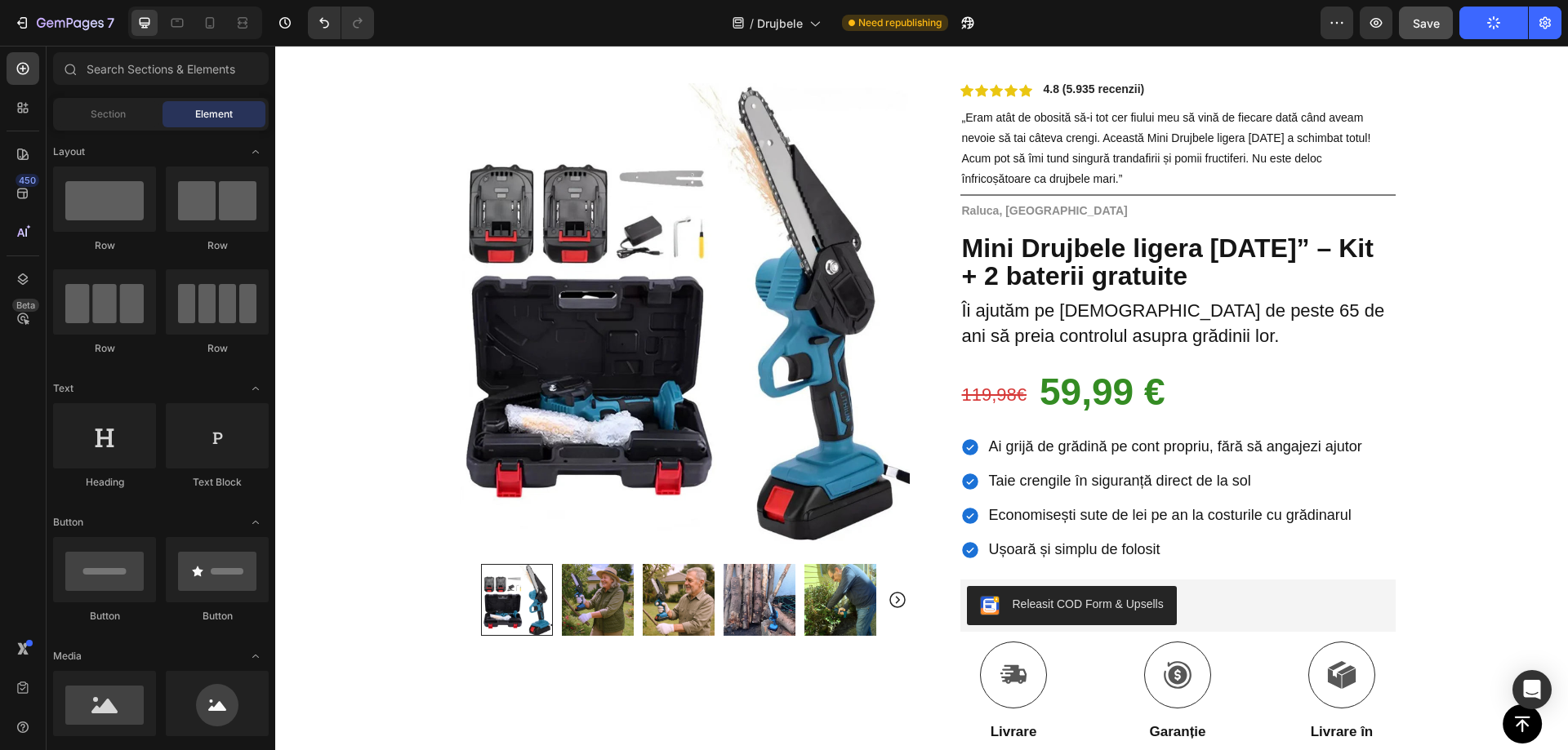
click at [1427, 26] on span "Save" at bounding box center [1426, 23] width 27 height 13
click at [169, 21] on div at bounding box center [176, 22] width 26 height 26
